Goal: Transaction & Acquisition: Subscribe to service/newsletter

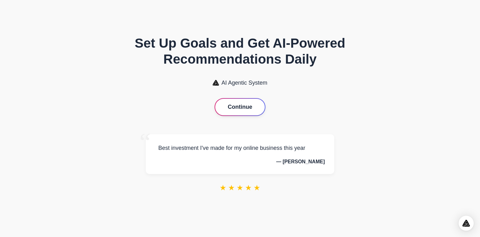
click at [231, 104] on button "Continue" at bounding box center [240, 107] width 50 height 17
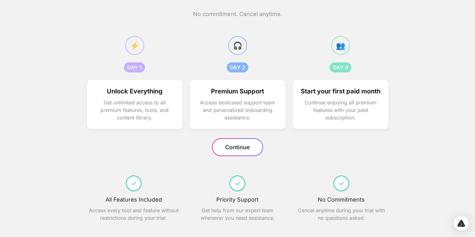
scroll to position [52, 0]
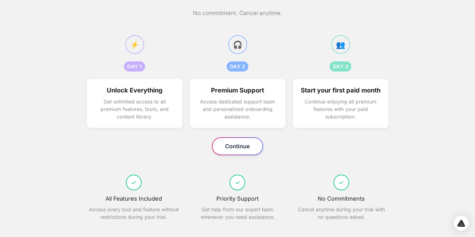
click at [246, 144] on button "Continue" at bounding box center [238, 146] width 50 height 17
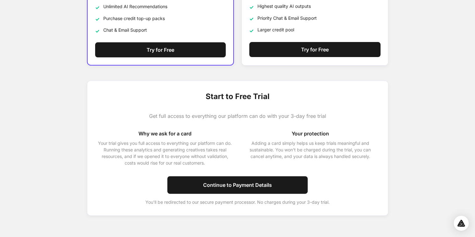
scroll to position [195, 0]
